Goal: Navigation & Orientation: Find specific page/section

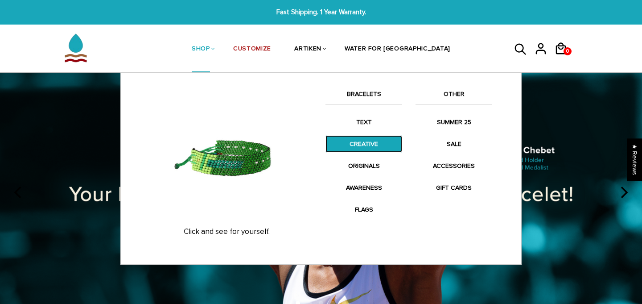
click at [369, 146] on link "CREATIVE" at bounding box center [363, 143] width 77 height 17
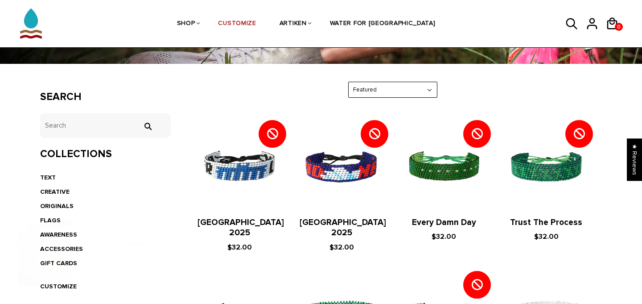
scroll to position [123, 0]
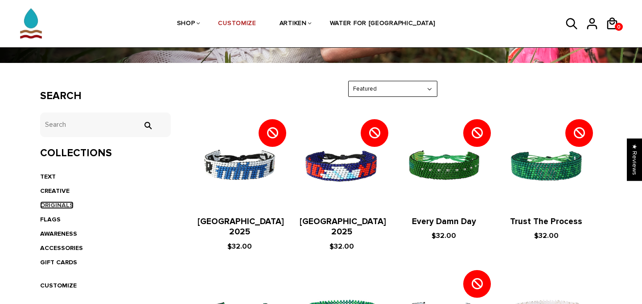
click at [57, 203] on link "ORIGINALS" at bounding box center [56, 205] width 33 height 8
